Goal: Find specific page/section: Find specific page/section

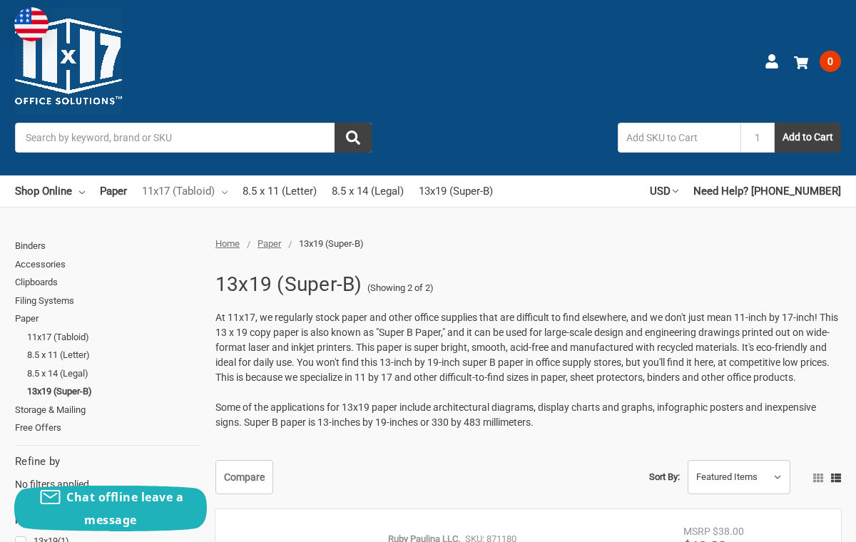
click at [222, 194] on link "11x17 (Tabloid)" at bounding box center [185, 190] width 86 height 31
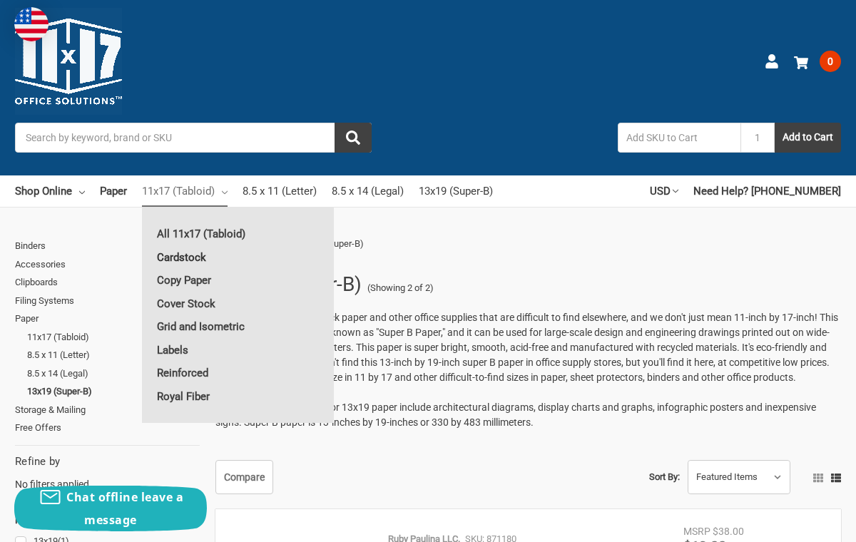
click at [194, 260] on link "Cardstock" at bounding box center [238, 257] width 192 height 23
